Goal: Task Accomplishment & Management: Complete application form

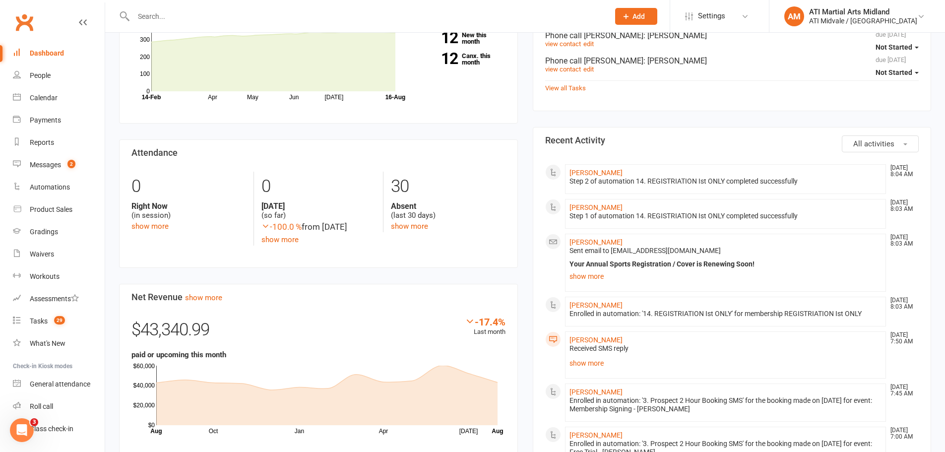
scroll to position [397, 0]
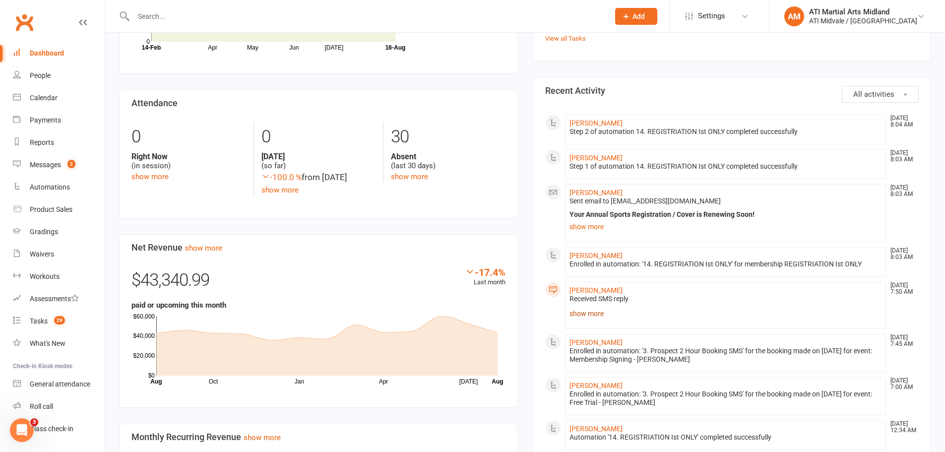
click at [586, 314] on link "show more" at bounding box center [725, 313] width 312 height 14
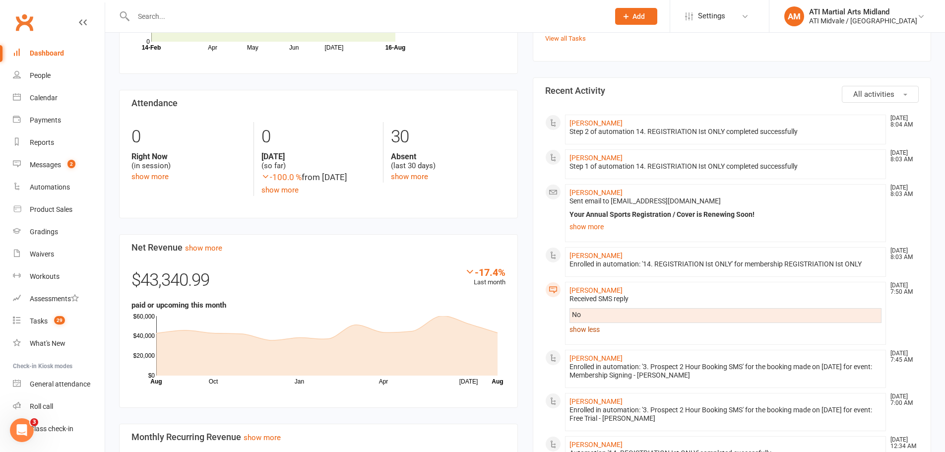
click at [590, 332] on link "show less" at bounding box center [725, 329] width 312 height 14
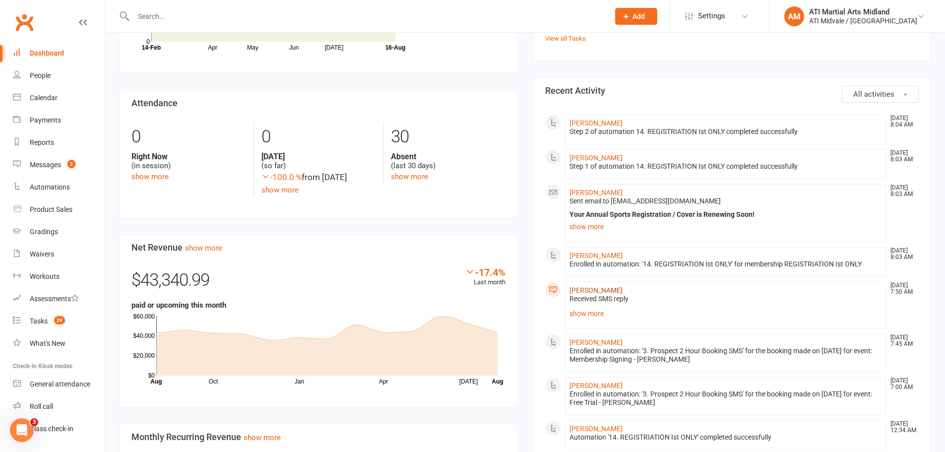
click at [598, 288] on link "[PERSON_NAME]" at bounding box center [595, 290] width 53 height 8
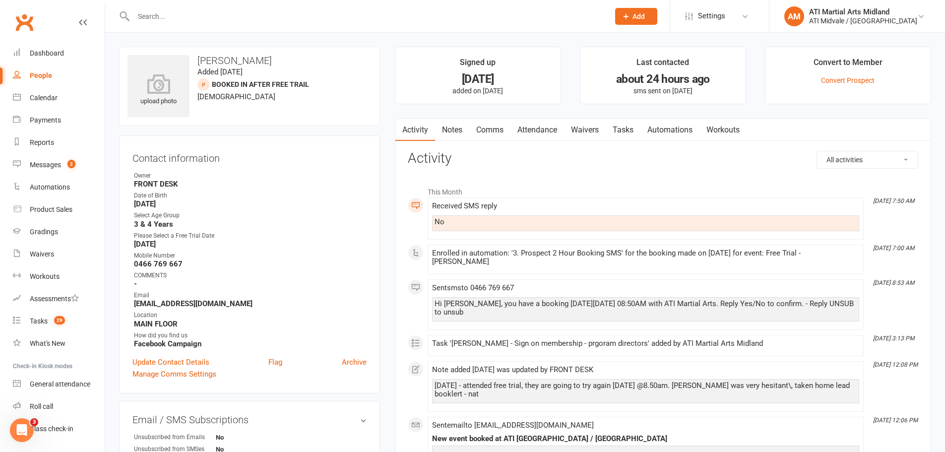
click at [539, 128] on link "Attendance" at bounding box center [537, 130] width 54 height 23
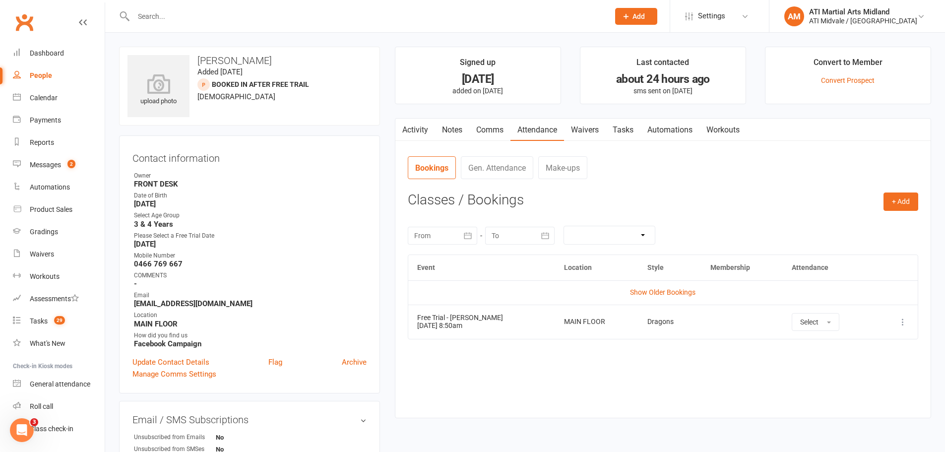
click at [636, 128] on link "Tasks" at bounding box center [622, 130] width 35 height 23
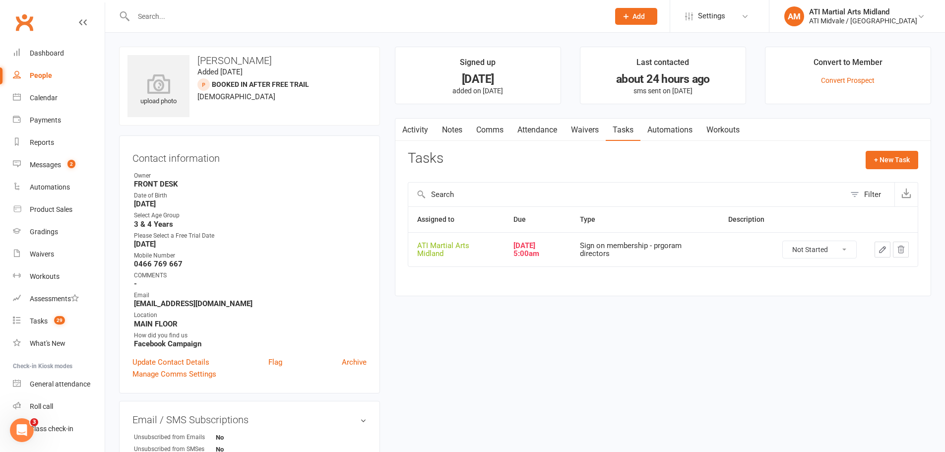
click at [418, 126] on link "Activity" at bounding box center [415, 130] width 40 height 23
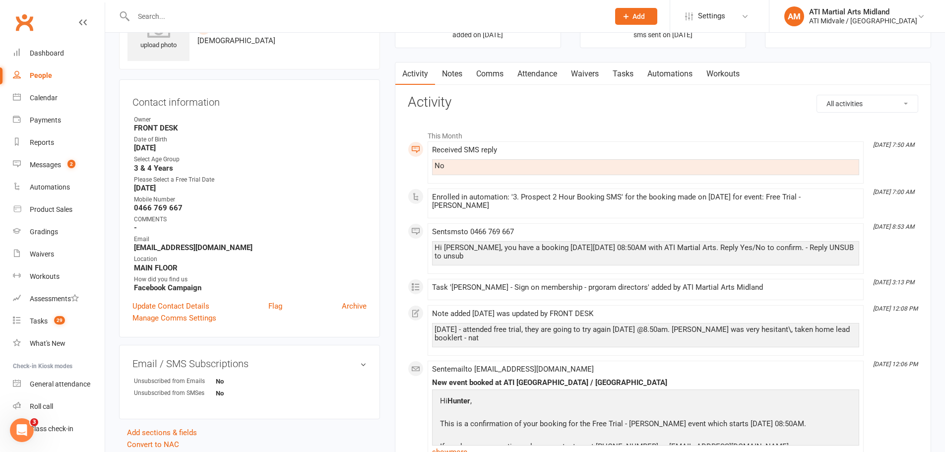
scroll to position [99, 0]
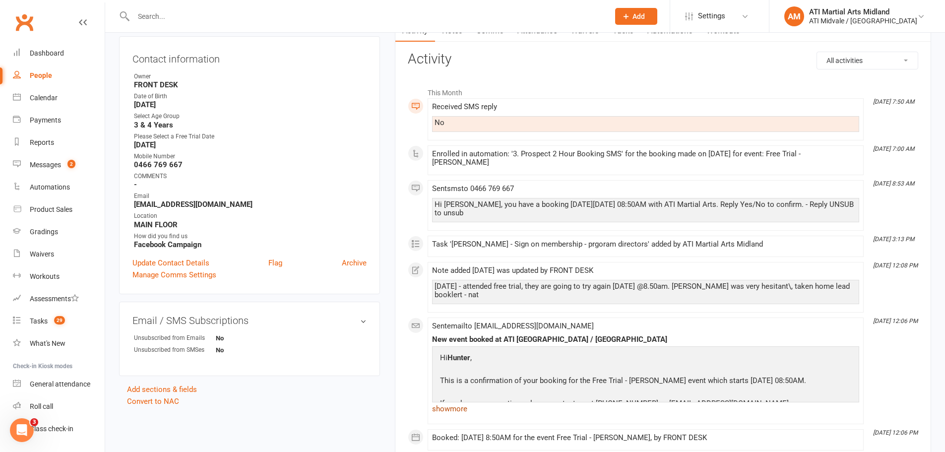
click at [459, 402] on link "show more" at bounding box center [645, 409] width 427 height 14
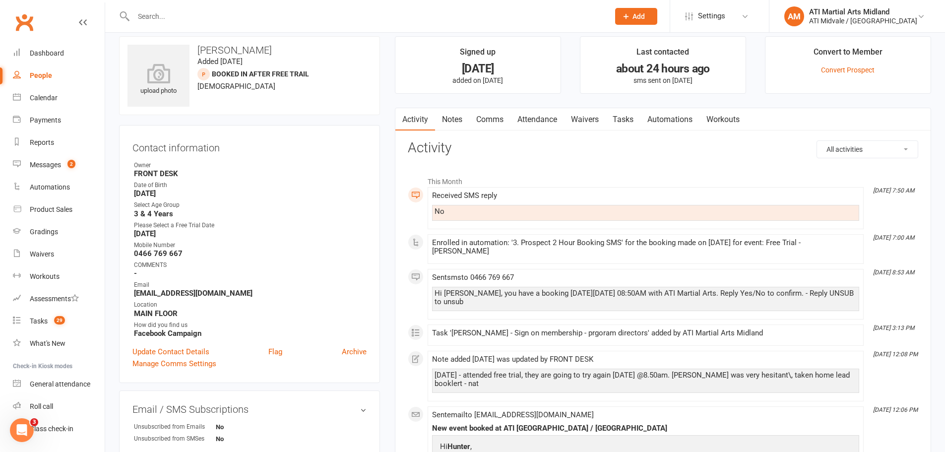
scroll to position [0, 0]
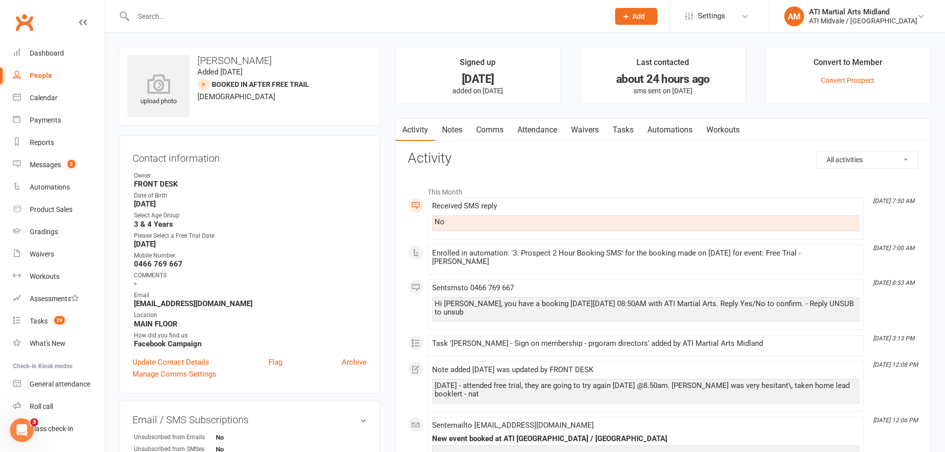
click at [531, 123] on link "Attendance" at bounding box center [537, 130] width 54 height 23
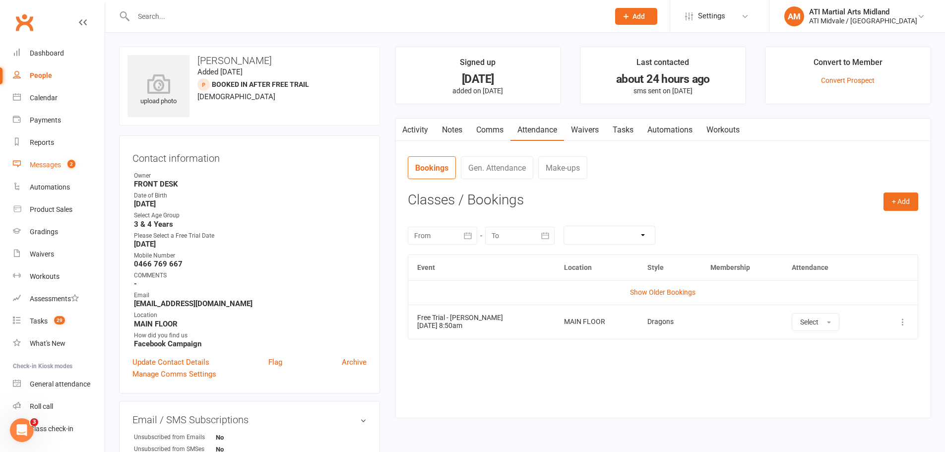
click at [52, 164] on div "Messages" at bounding box center [45, 165] width 31 height 8
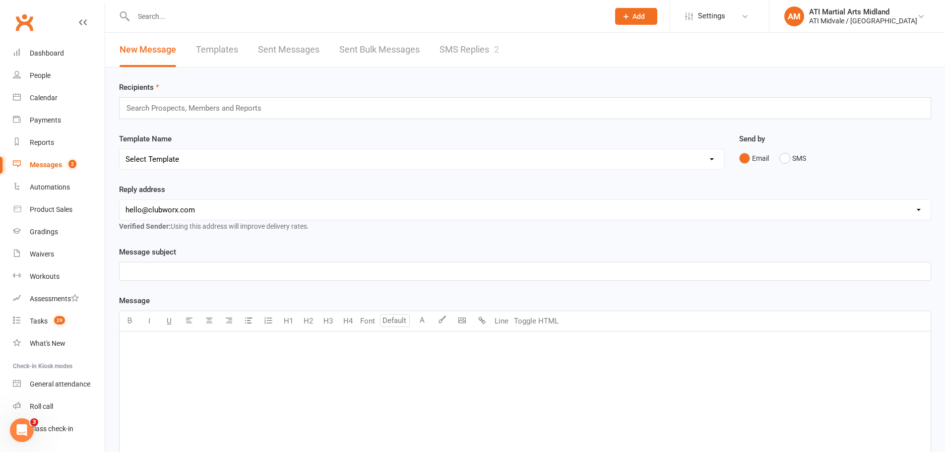
click at [497, 47] on div "2" at bounding box center [496, 49] width 5 height 10
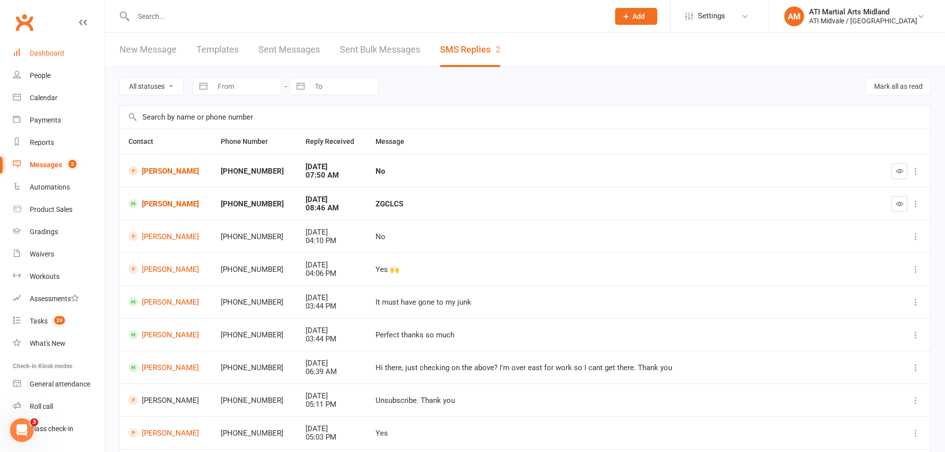
click at [39, 57] on div "Dashboard" at bounding box center [47, 53] width 34 height 8
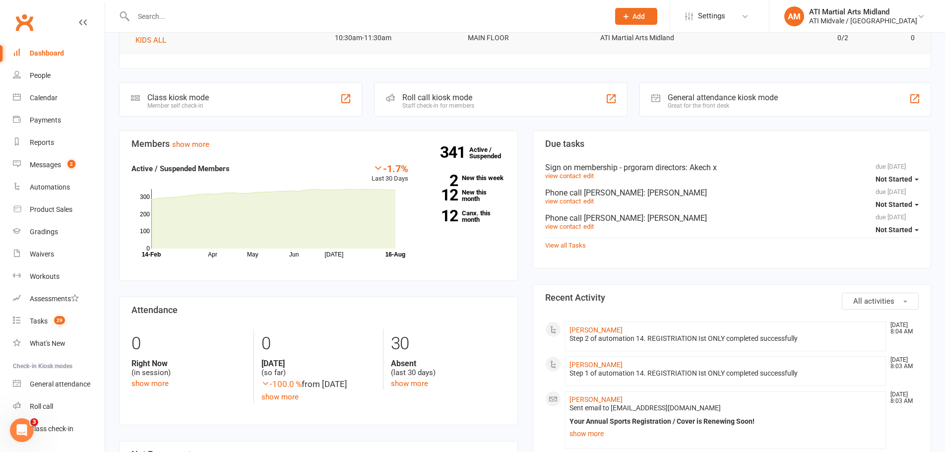
scroll to position [198, 0]
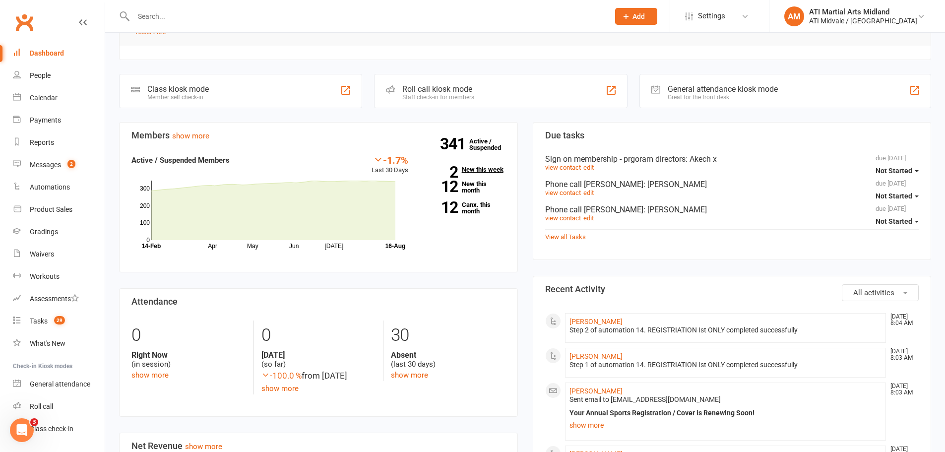
click at [478, 169] on link "2 New this week" at bounding box center [464, 169] width 82 height 6
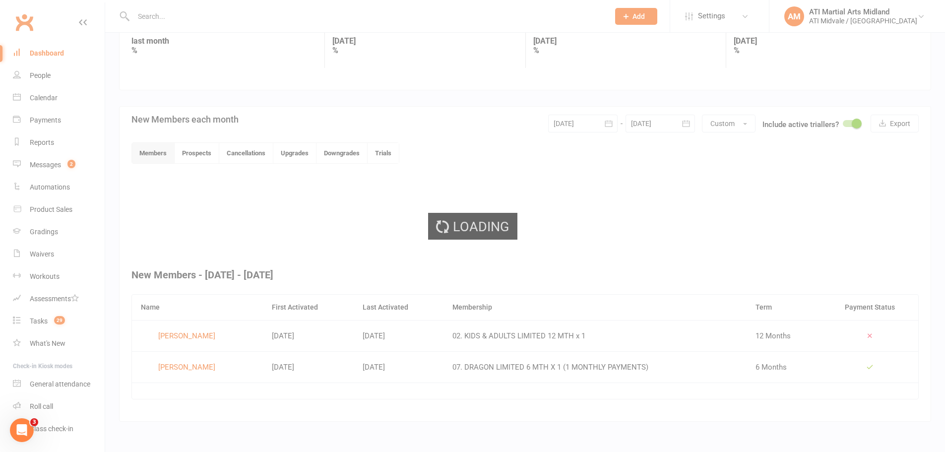
scroll to position [148, 0]
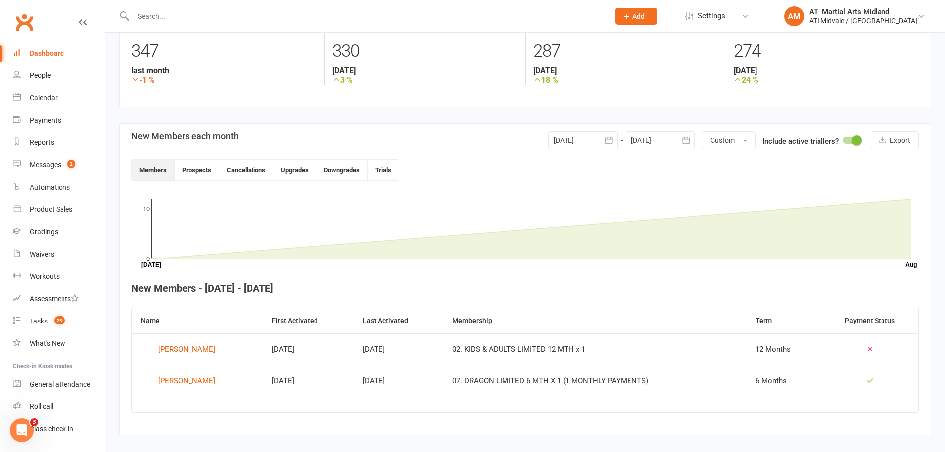
drag, startPoint x: 478, startPoint y: 169, endPoint x: 452, endPoint y: 134, distance: 43.9
click at [452, 134] on div "New Members each month [DATE] [DATE] Sun Mon Tue Wed Thu Fri Sat 31 27 28 29 30…" at bounding box center [524, 141] width 787 height 20
click at [47, 59] on link "Dashboard" at bounding box center [59, 53] width 92 height 22
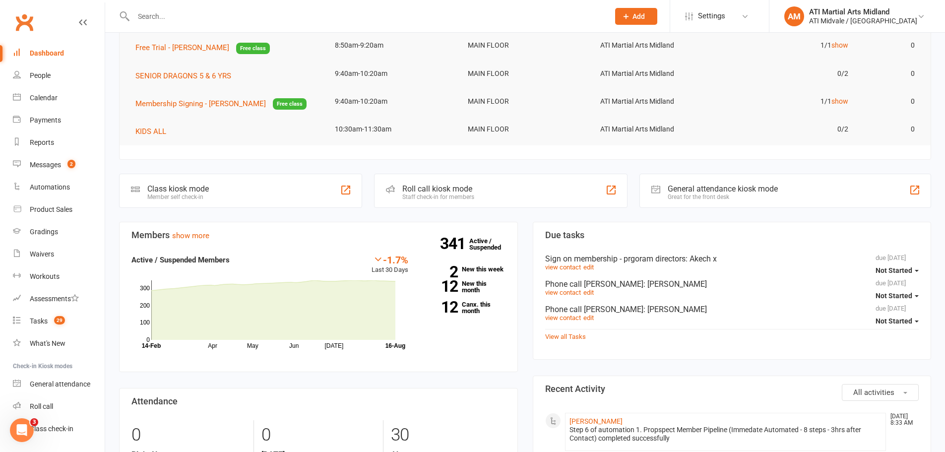
scroll to position [99, 0]
click at [472, 308] on link "12 Canx. this month" at bounding box center [464, 306] width 82 height 13
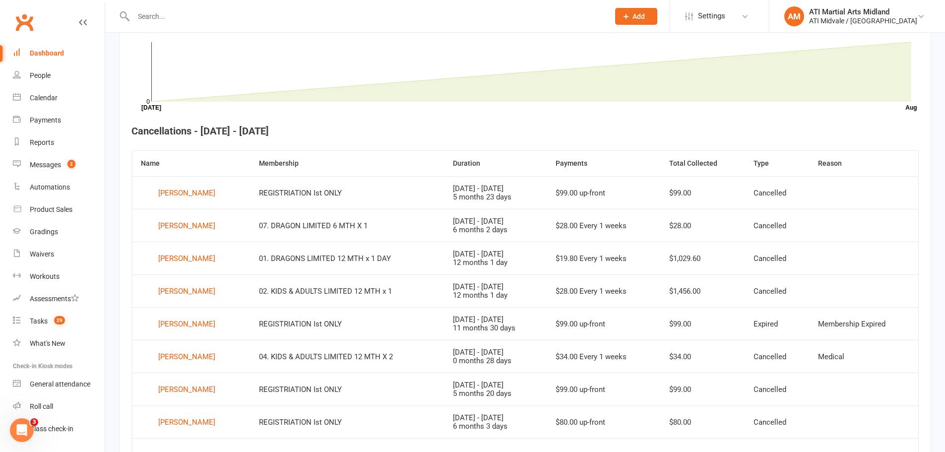
scroll to position [358, 0]
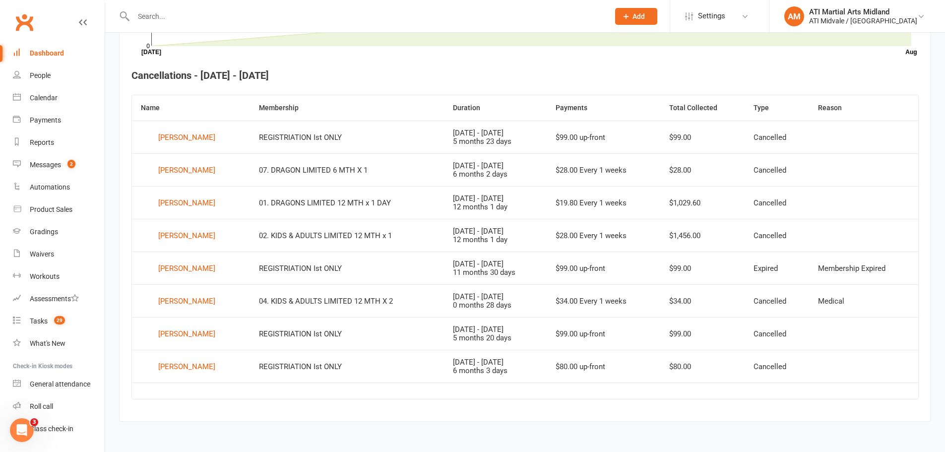
click at [60, 44] on link "Dashboard" at bounding box center [59, 53] width 92 height 22
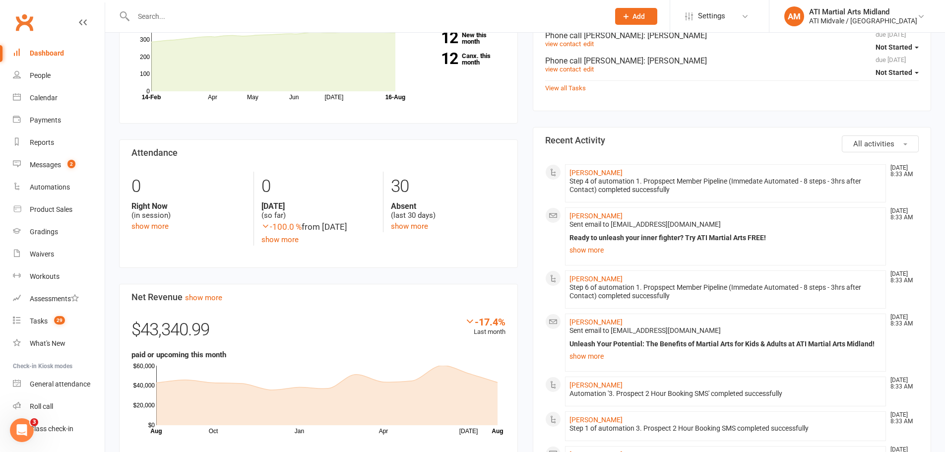
scroll to position [397, 0]
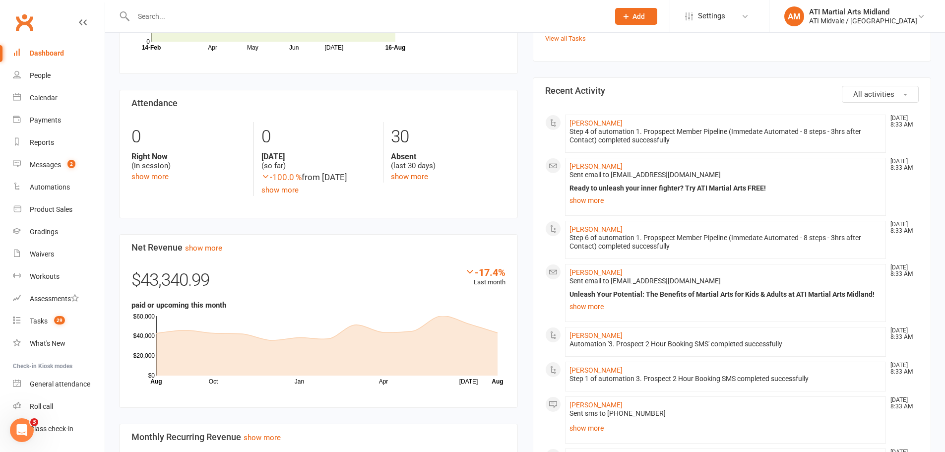
drag, startPoint x: 576, startPoint y: 317, endPoint x: 554, endPoint y: 317, distance: 21.3
click at [26, 76] on link "People" at bounding box center [59, 75] width 92 height 22
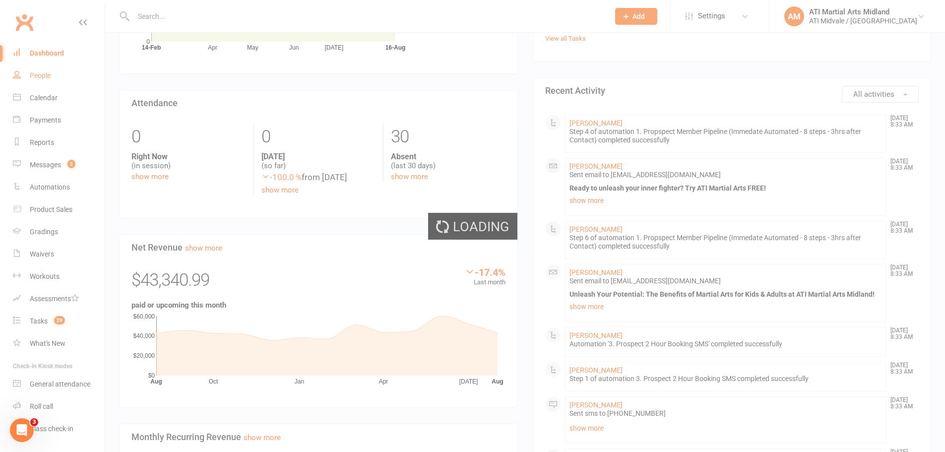
select select "100"
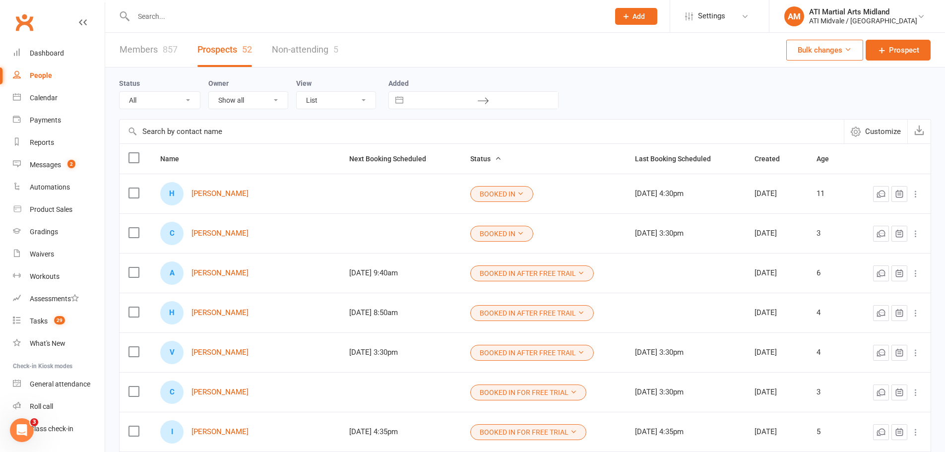
click at [470, 230] on button "BOOKED IN" at bounding box center [501, 234] width 63 height 16
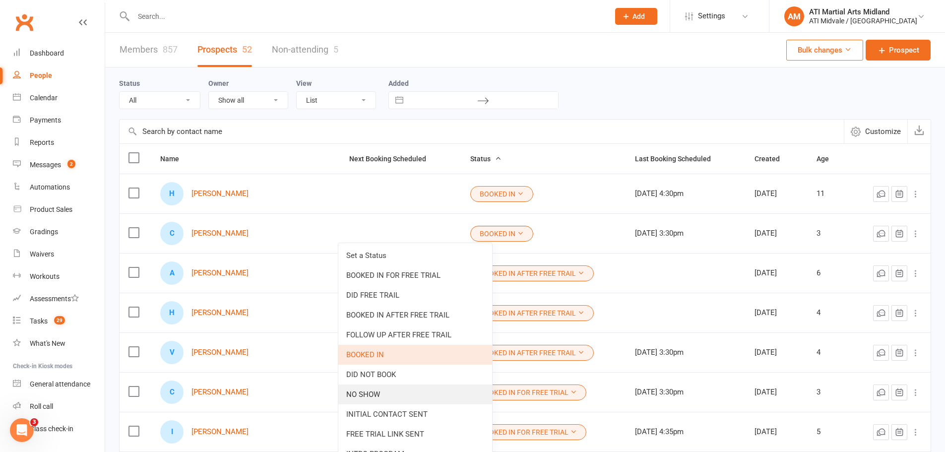
click at [409, 392] on link "NO SHOW" at bounding box center [415, 394] width 154 height 20
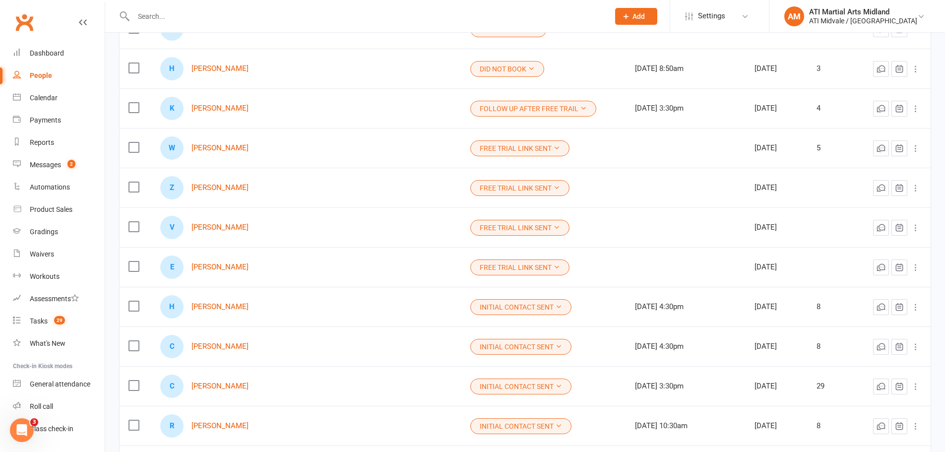
scroll to position [496, 0]
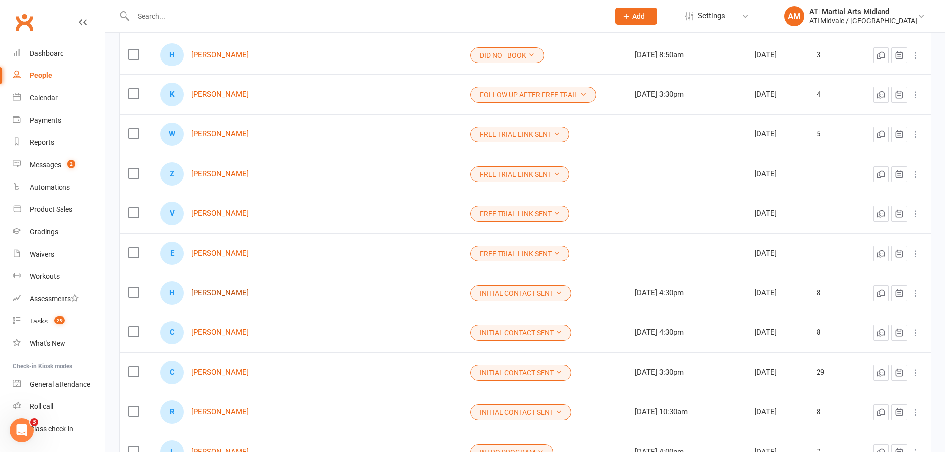
click at [220, 291] on link "[PERSON_NAME]" at bounding box center [219, 293] width 57 height 8
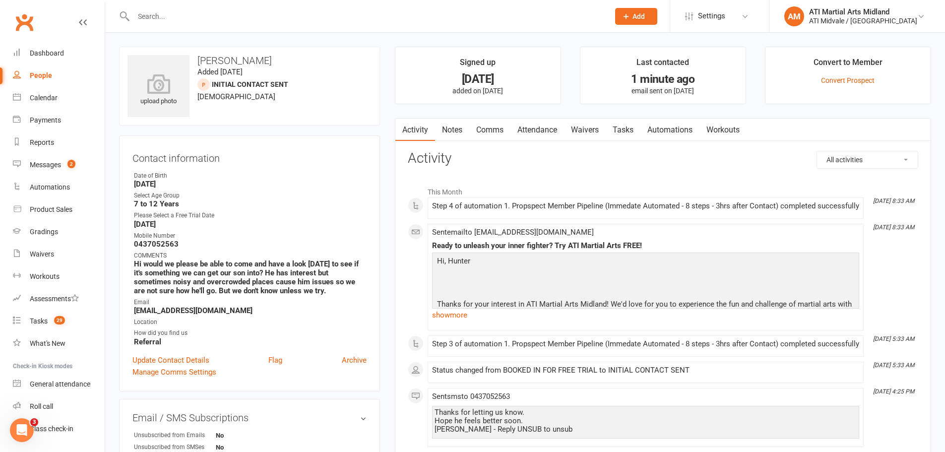
click at [460, 130] on link "Notes" at bounding box center [452, 130] width 34 height 23
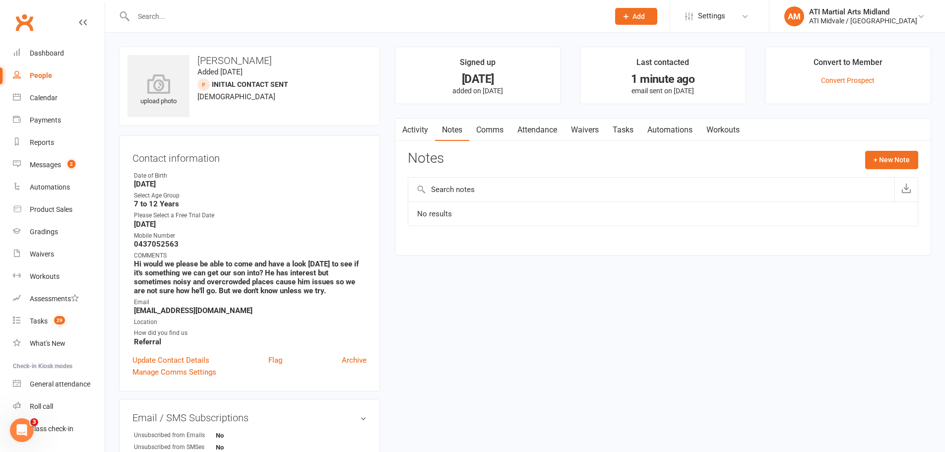
click at [583, 130] on link "Waivers" at bounding box center [585, 130] width 42 height 23
click at [547, 131] on link "Attendance" at bounding box center [537, 130] width 54 height 23
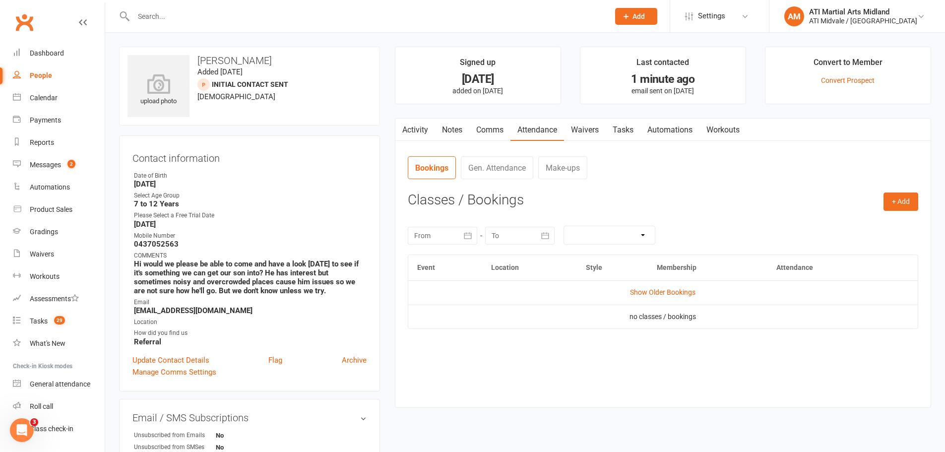
click at [656, 132] on link "Automations" at bounding box center [669, 130] width 59 height 23
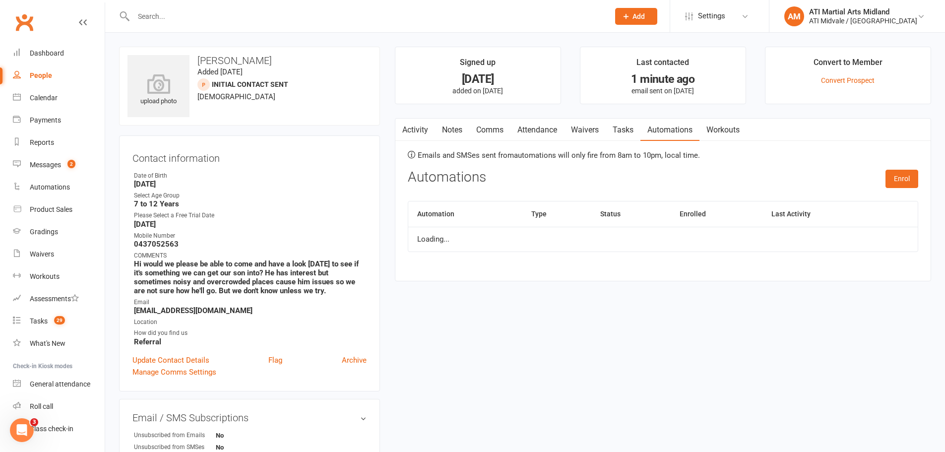
click at [631, 132] on link "Tasks" at bounding box center [622, 130] width 35 height 23
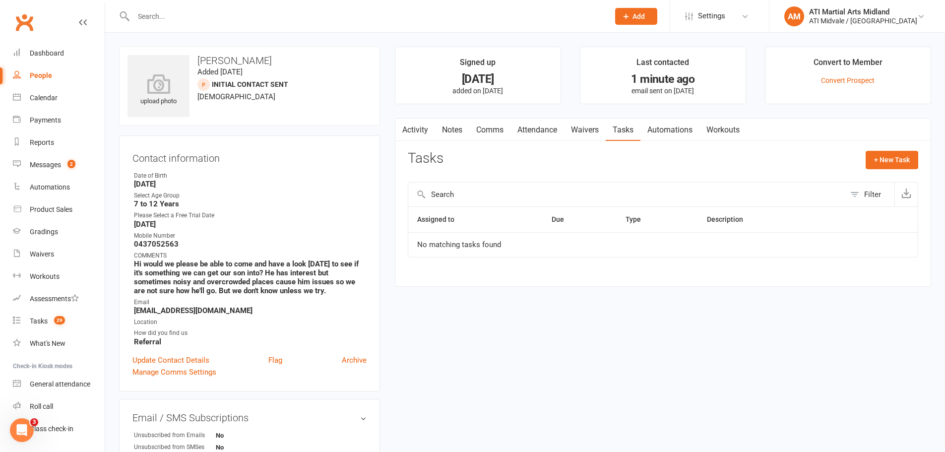
click at [447, 302] on div "upload photo [PERSON_NAME] Added [DATE] INITIAL CONTACT SENT prospect [DEMOGRAP…" at bounding box center [525, 276] width 827 height 458
click at [60, 60] on link "Dashboard" at bounding box center [59, 53] width 92 height 22
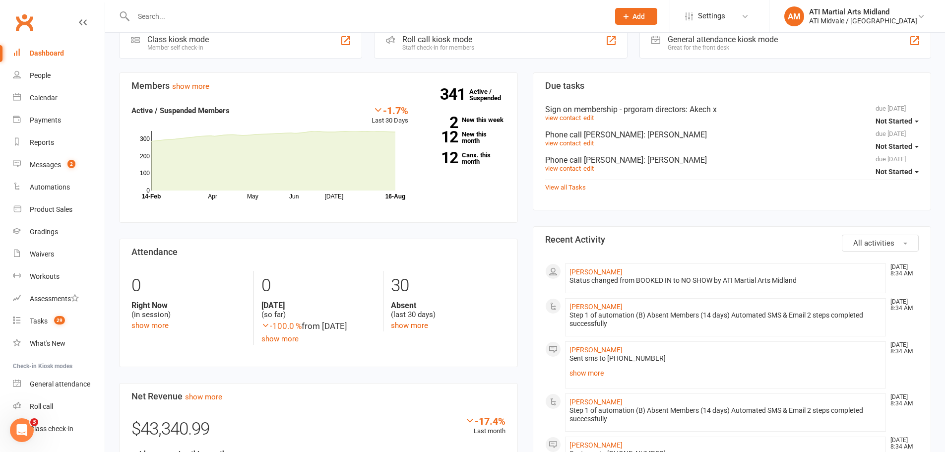
scroll to position [298, 0]
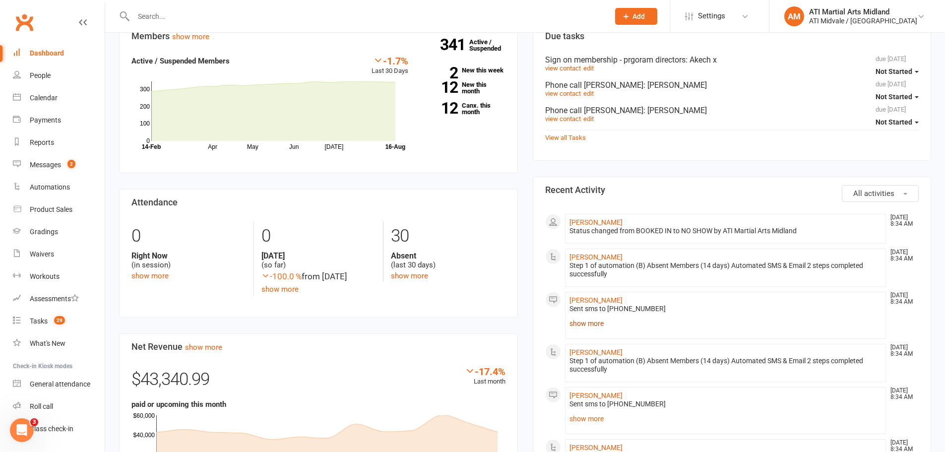
click at [597, 324] on link "show more" at bounding box center [725, 323] width 312 height 14
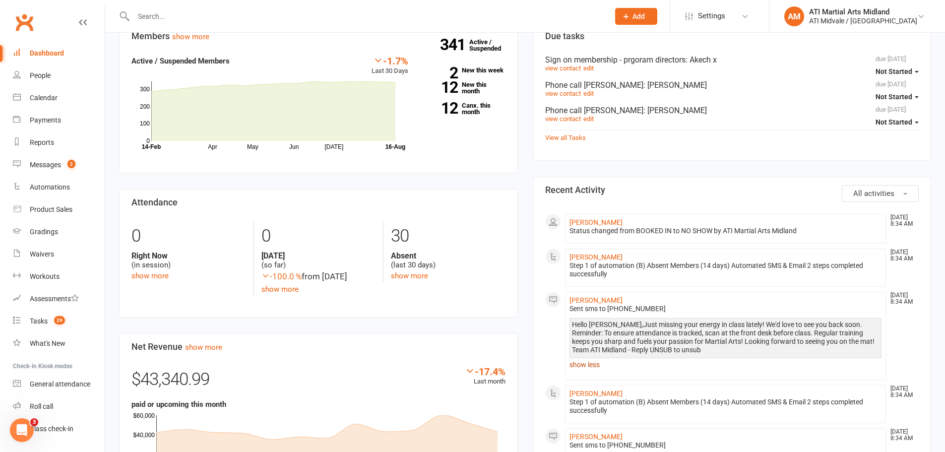
click at [597, 361] on link "show less" at bounding box center [725, 365] width 312 height 14
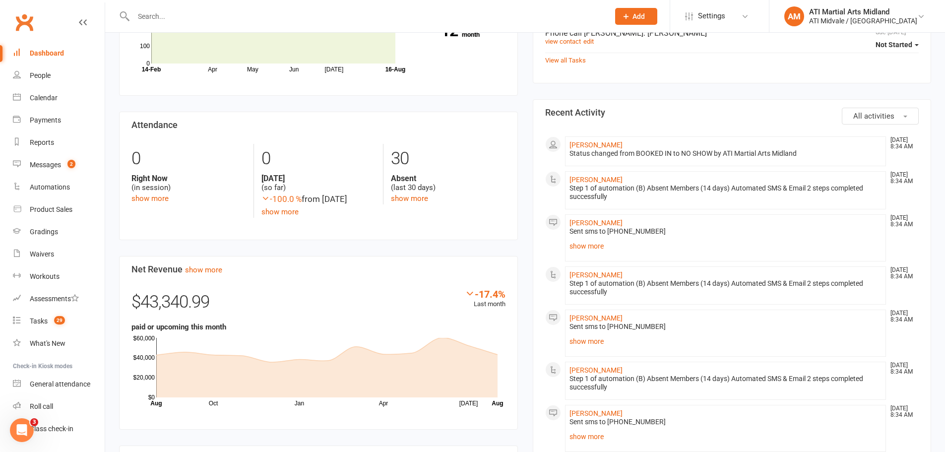
scroll to position [397, 0]
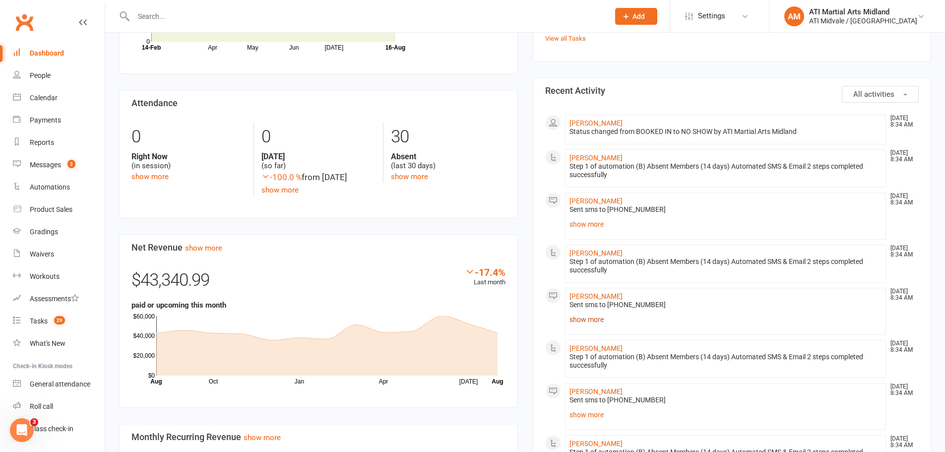
click at [582, 318] on link "show more" at bounding box center [725, 319] width 312 height 14
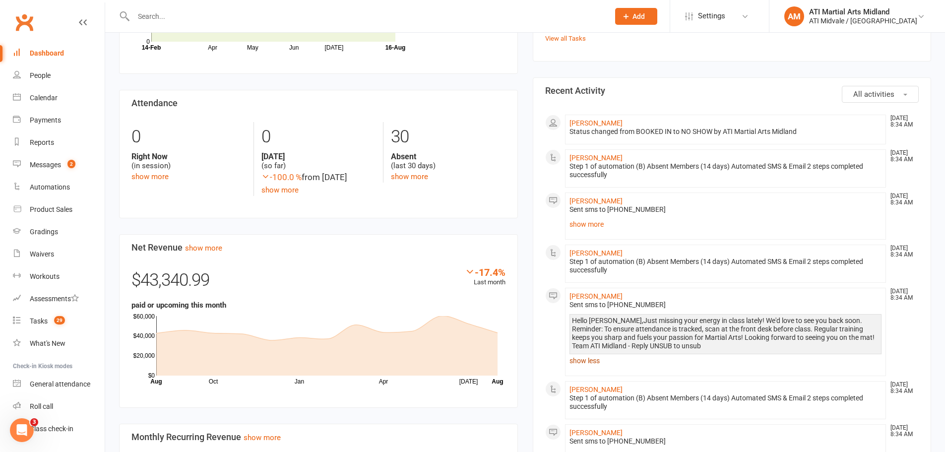
click at [584, 356] on link "show less" at bounding box center [725, 361] width 312 height 14
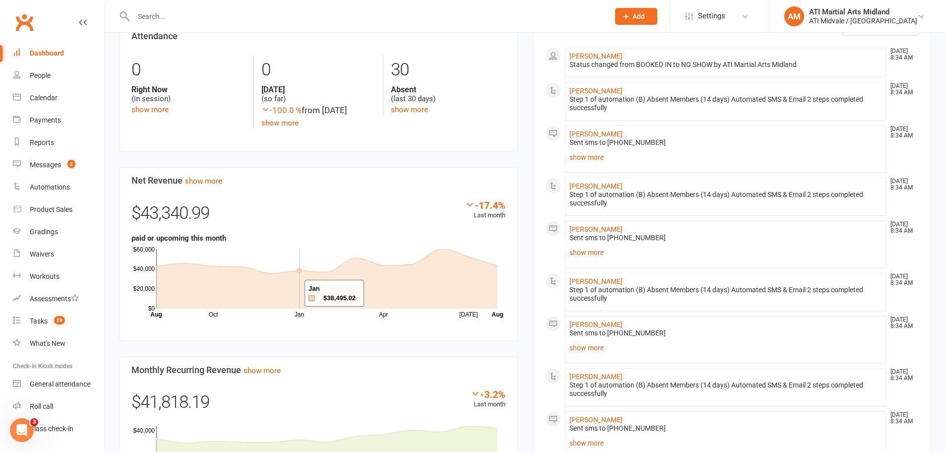
scroll to position [446, 0]
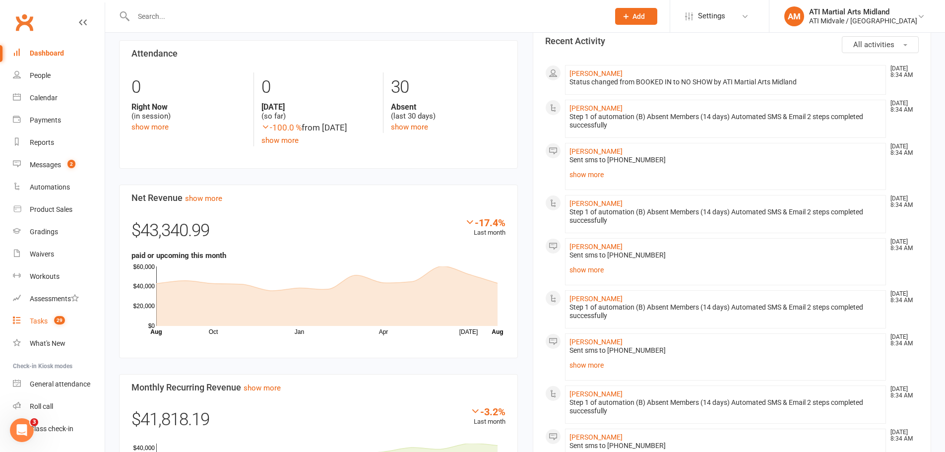
click at [27, 322] on link "Tasks 29" at bounding box center [59, 321] width 92 height 22
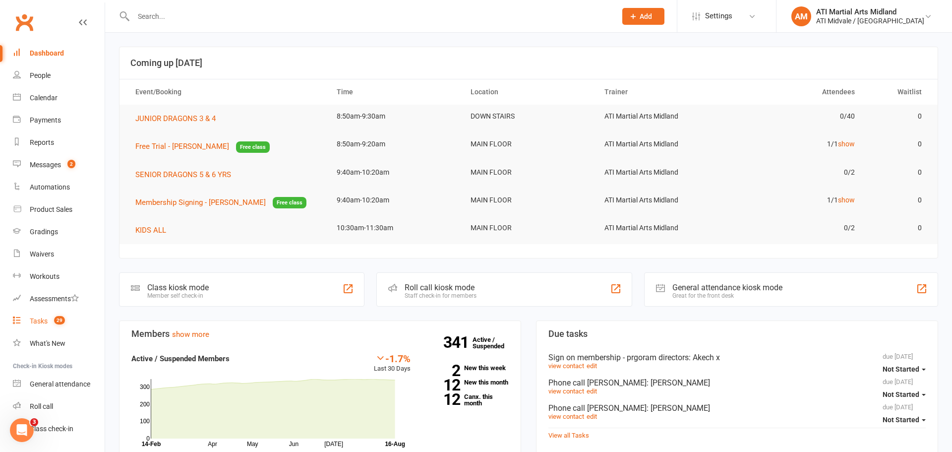
select select "incomplete"
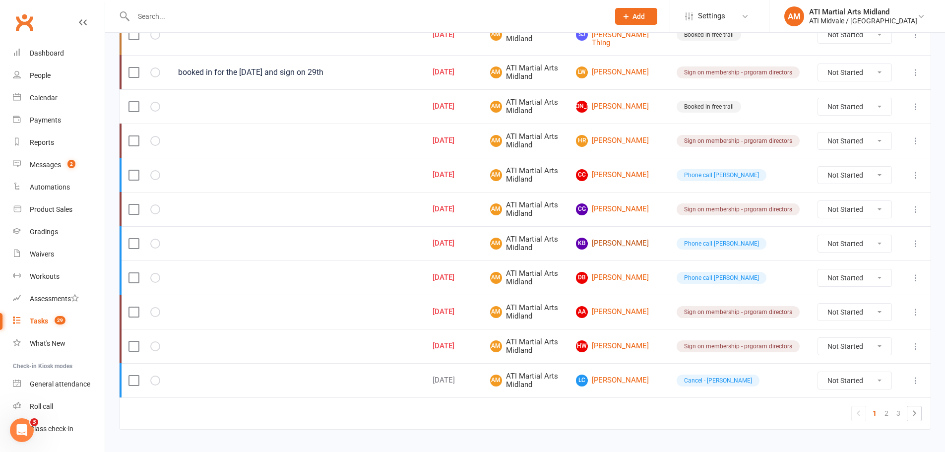
scroll to position [711, 0]
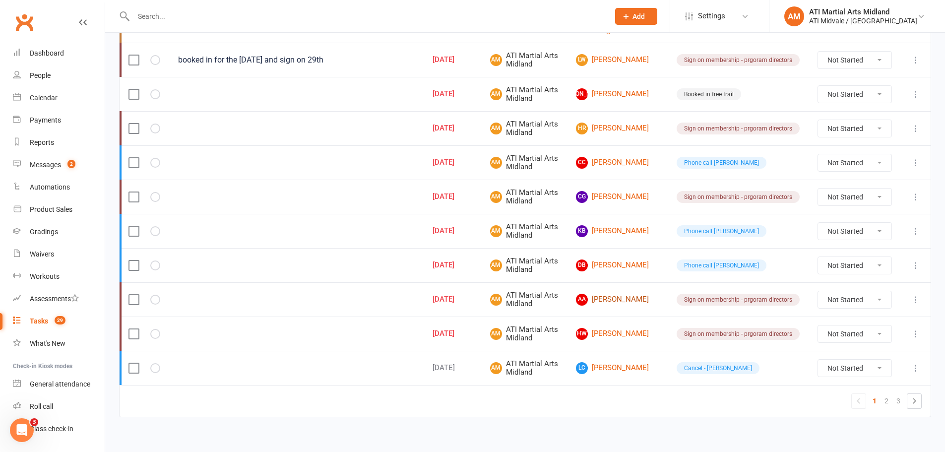
drag, startPoint x: 626, startPoint y: 292, endPoint x: 618, endPoint y: 291, distance: 8.0
click at [618, 294] on link "AA [PERSON_NAME]" at bounding box center [617, 300] width 83 height 12
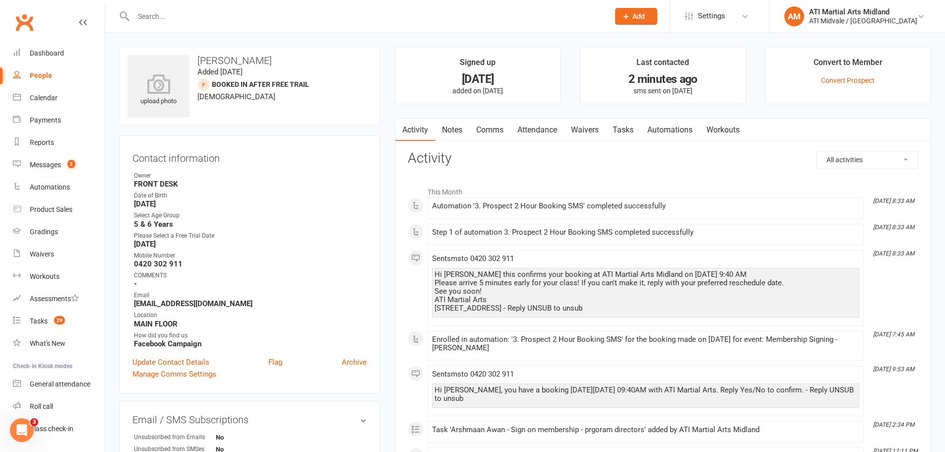
click at [532, 129] on link "Attendance" at bounding box center [537, 130] width 54 height 23
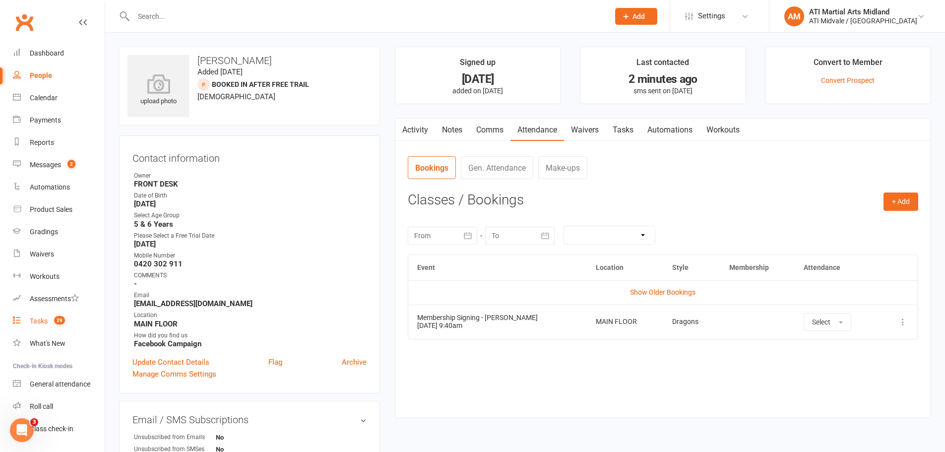
click at [40, 318] on div "Tasks" at bounding box center [39, 321] width 18 height 8
select select "incomplete"
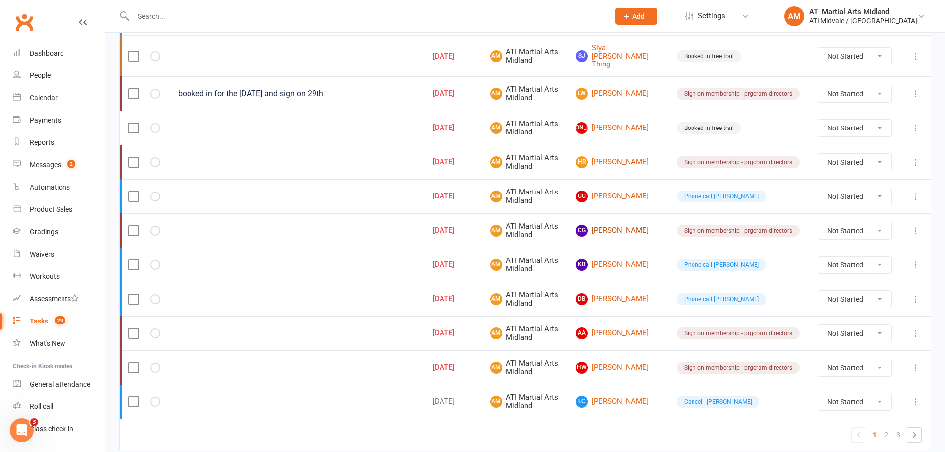
scroll to position [694, 0]
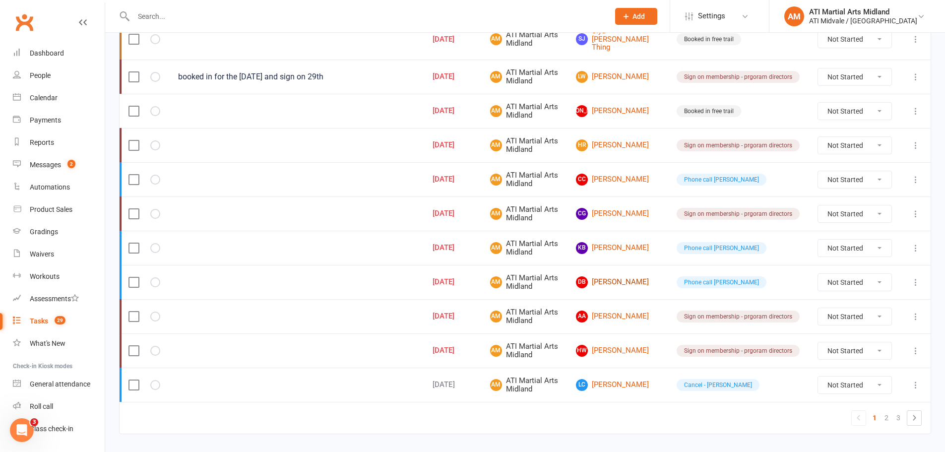
click at [630, 277] on link "DB [PERSON_NAME]" at bounding box center [617, 282] width 83 height 12
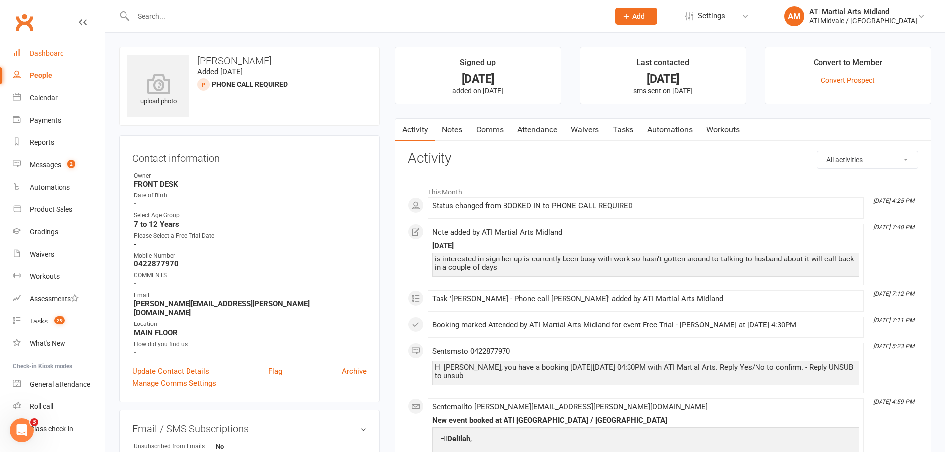
click at [49, 57] on div "Dashboard" at bounding box center [47, 53] width 34 height 8
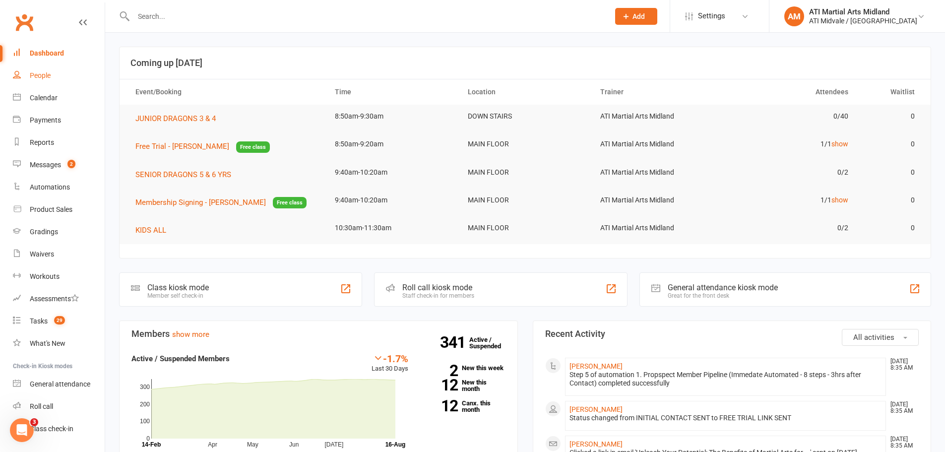
click at [46, 72] on div "People" at bounding box center [40, 75] width 21 height 8
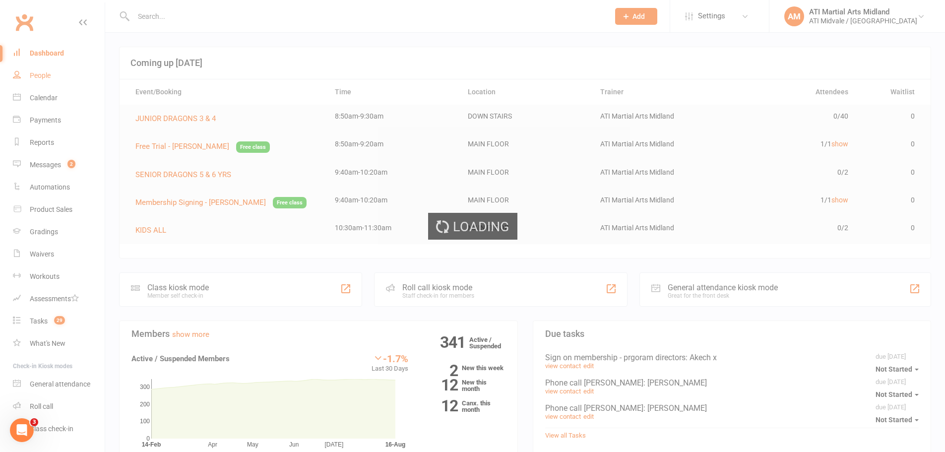
select select "100"
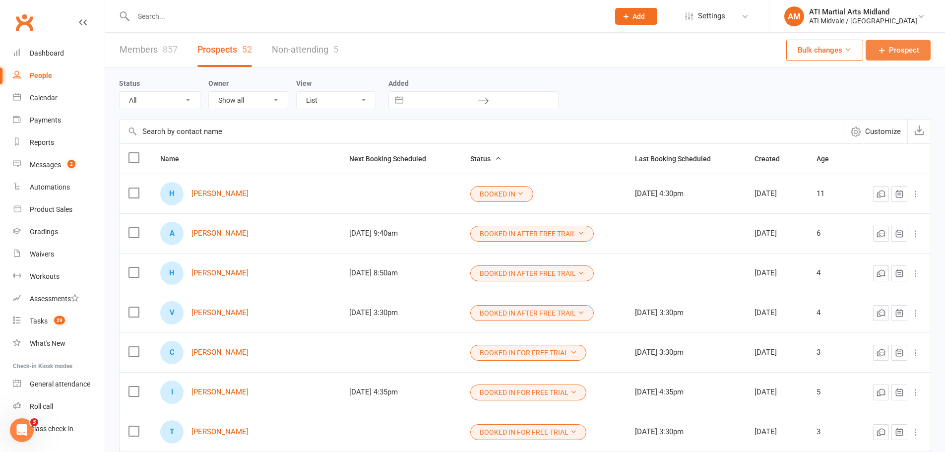
click at [868, 48] on link "Prospect" at bounding box center [897, 50] width 65 height 21
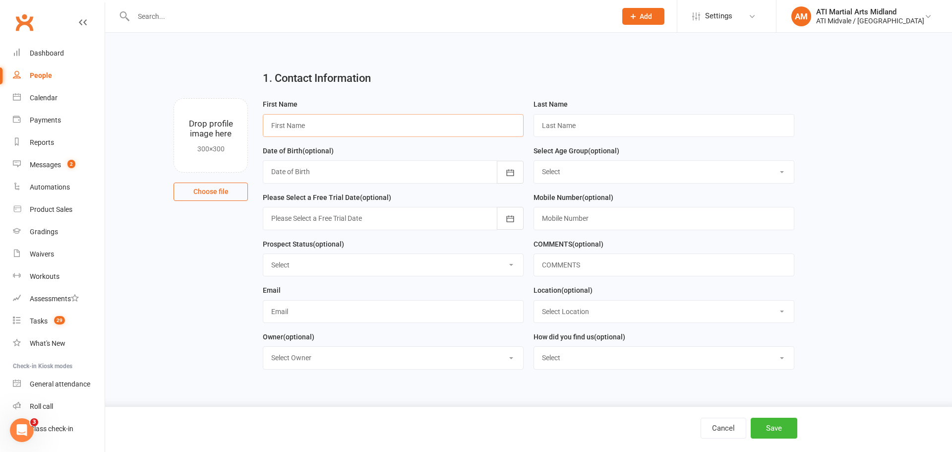
click at [304, 122] on input "text" at bounding box center [393, 125] width 261 height 23
paste input "[PERSON_NAME]"
drag, startPoint x: 341, startPoint y: 129, endPoint x: 300, endPoint y: 127, distance: 40.7
click at [300, 127] on input "[PERSON_NAME]" at bounding box center [393, 125] width 261 height 23
type input "Kayleigh"
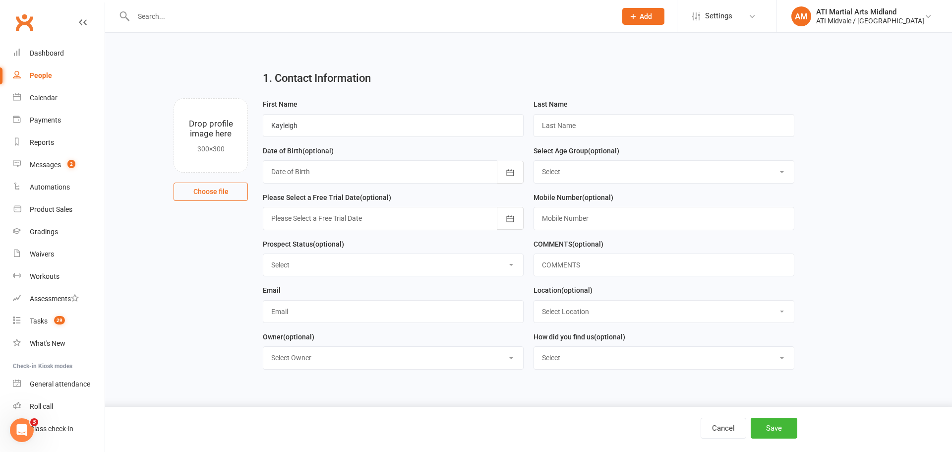
click at [650, 113] on div "Last Name" at bounding box center [664, 117] width 261 height 39
click at [636, 122] on input "text" at bounding box center [664, 125] width 261 height 23
paste input "[PERSON_NAME]"
type input "[PERSON_NAME]"
click at [299, 262] on select "Select Set a Status BOOKED IN FOR FREE TRIAL DID FREE TRAIL BOOKED IN AFTER FRE…" at bounding box center [393, 265] width 260 height 22
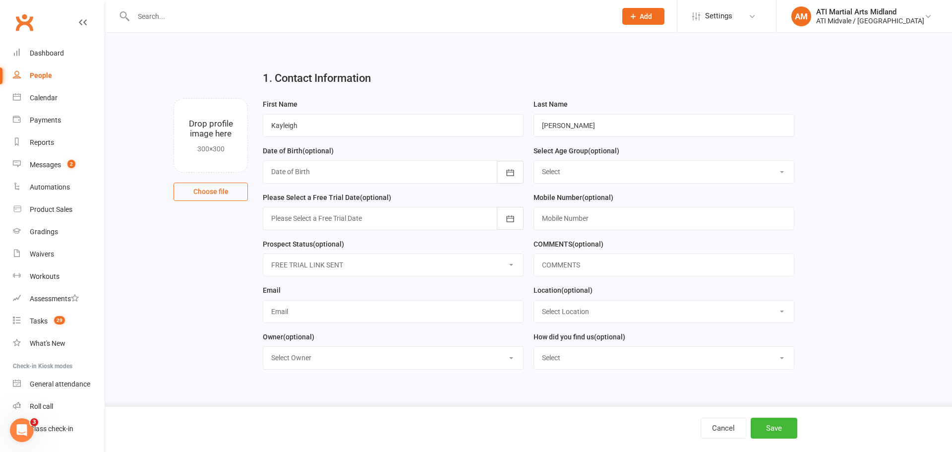
click at [263, 255] on select "Select Set a Status BOOKED IN FOR FREE TRIAL DID FREE TRAIL BOOKED IN AFTER FRE…" at bounding box center [393, 265] width 260 height 22
click at [307, 260] on select "Select Set a Status BOOKED IN FOR FREE TRIAL DID FREE TRAIL BOOKED IN AFTER FRE…" at bounding box center [393, 265] width 260 height 22
click at [263, 255] on select "Select Set a Status BOOKED IN FOR FREE TRIAL DID FREE TRAIL BOOKED IN AFTER FRE…" at bounding box center [393, 265] width 260 height 22
click at [358, 265] on select "Select Set a Status BOOKED IN FOR FREE TRIAL DID FREE TRAIL BOOKED IN AFTER FRE…" at bounding box center [393, 265] width 260 height 22
click at [263, 255] on select "Select Set a Status BOOKED IN FOR FREE TRIAL DID FREE TRAIL BOOKED IN AFTER FRE…" at bounding box center [393, 265] width 260 height 22
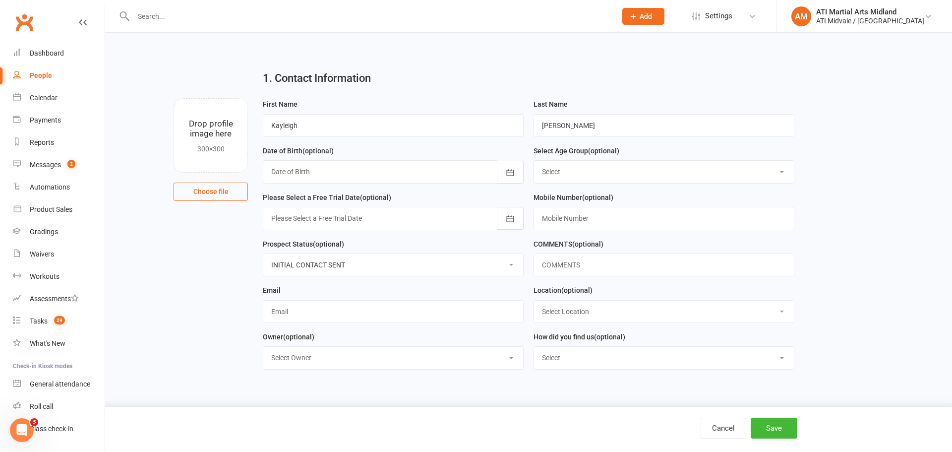
click at [358, 270] on select "Select Set a Status BOOKED IN FOR FREE TRIAL DID FREE TRAIL BOOKED IN AFTER FRE…" at bounding box center [393, 265] width 260 height 22
select select "FREE TRIAL LINK SENT"
click at [263, 255] on select "Select Set a Status BOOKED IN FOR FREE TRIAL DID FREE TRAIL BOOKED IN AFTER FRE…" at bounding box center [393, 265] width 260 height 22
click at [376, 220] on div at bounding box center [393, 218] width 261 height 23
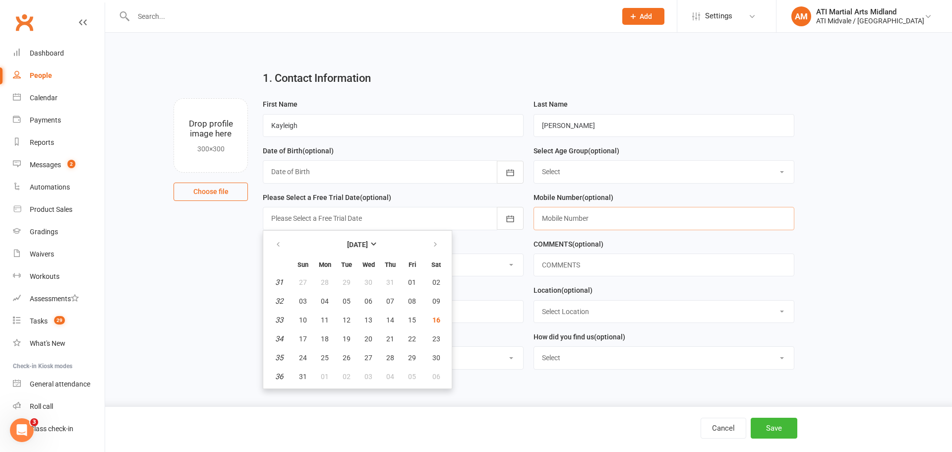
click at [558, 220] on input "text" at bounding box center [664, 218] width 261 height 23
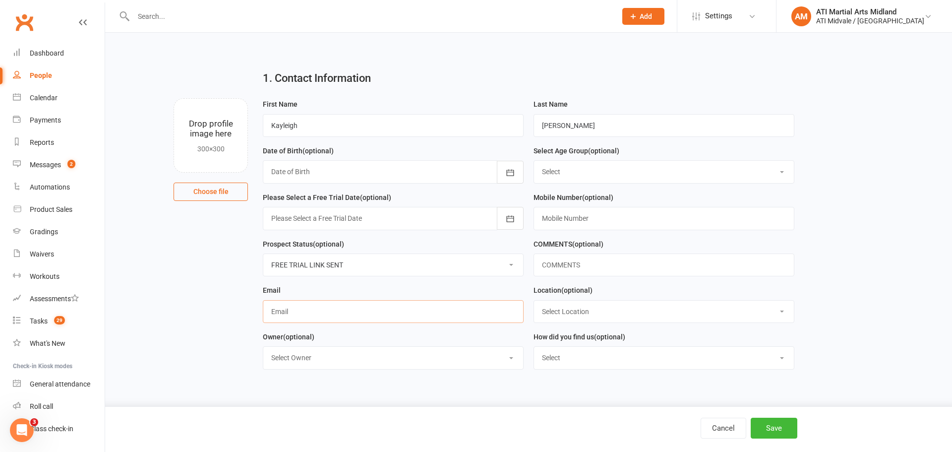
click at [337, 313] on input "text" at bounding box center [393, 311] width 261 height 23
paste input "[EMAIL_ADDRESS][PERSON_NAME][DOMAIN_NAME]"
type input "[EMAIL_ADDRESS][PERSON_NAME][DOMAIN_NAME]"
click at [641, 229] on input "text" at bounding box center [664, 218] width 261 height 23
paste input "0421186833"
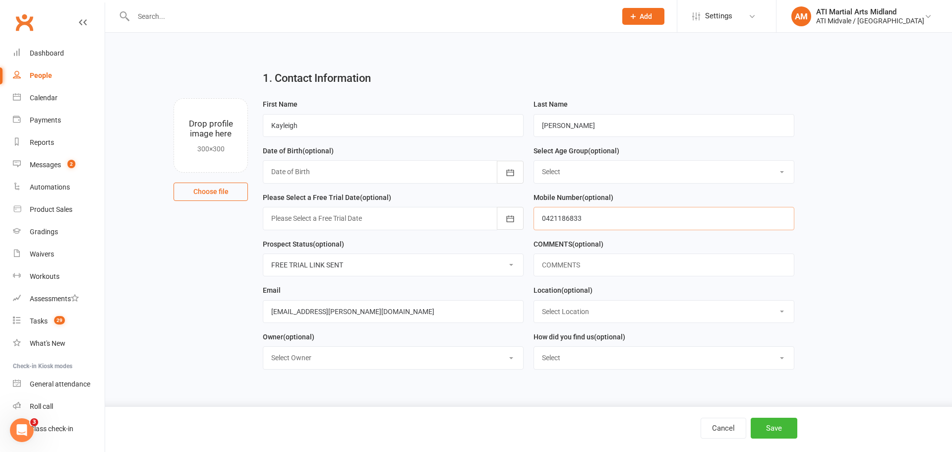
type input "0421186833"
click at [558, 319] on select "Select Location MAIN FLOOR UPSTAIRS" at bounding box center [664, 311] width 260 height 22
select select "1"
click at [534, 302] on select "Select Location MAIN FLOOR UPSTAIRS" at bounding box center [664, 311] width 260 height 22
click at [568, 359] on select "Select Google Facebook Instagram Ticktok Referral Facebook Campaign" at bounding box center [664, 358] width 260 height 22
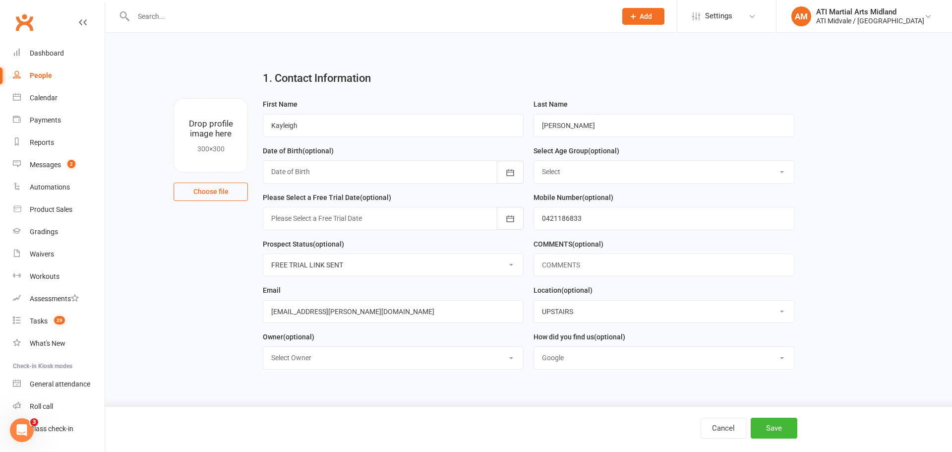
click at [534, 350] on select "Select Google Facebook Instagram Ticktok Referral Facebook Campaign" at bounding box center [664, 358] width 260 height 22
click at [648, 351] on select "Select Google Facebook Instagram Ticktok Referral Facebook Campaign" at bounding box center [664, 358] width 260 height 22
select select "Referral"
click at [534, 350] on select "Select Google Facebook Instagram Ticktok Referral Facebook Campaign" at bounding box center [664, 358] width 260 height 22
click at [426, 368] on select "Select Owner Accounts Department ATI Martial Arts Midland CLASS ADMIN FRONT DESK" at bounding box center [393, 358] width 260 height 22
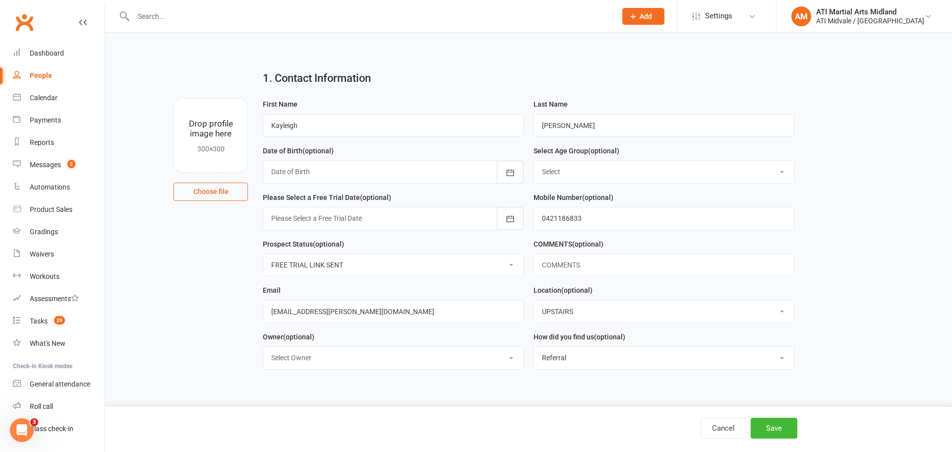
select select "1"
click at [263, 350] on select "Select Owner Accounts Department ATI Martial Arts Midland CLASS ADMIN FRONT DESK" at bounding box center [393, 358] width 260 height 22
click at [611, 170] on select "Select 3 & 4 Years 5 & 6 Years 7 to 12 Years 13 Plus Years" at bounding box center [664, 172] width 260 height 22
select select "5 & 6 Years"
click at [534, 162] on select "Select 3 & 4 Years 5 & 6 Years 7 to 12 Years 13 Plus Years" at bounding box center [664, 172] width 260 height 22
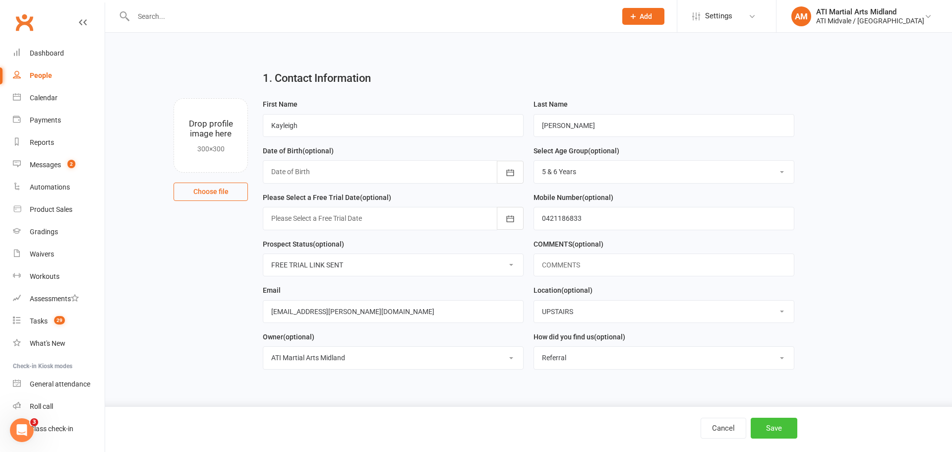
click at [772, 430] on button "Save" at bounding box center [774, 428] width 47 height 21
